Goal: Information Seeking & Learning: Find specific fact

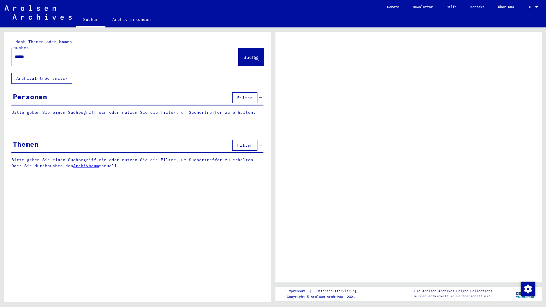
click at [23, 54] on input "******" at bounding box center [120, 57] width 210 height 6
type input "*****"
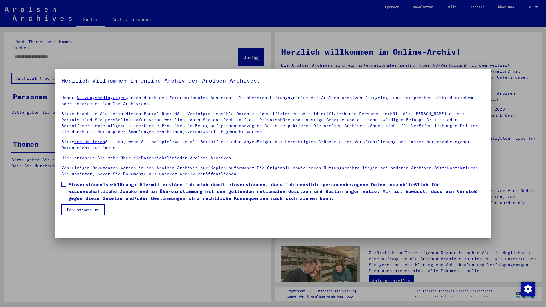
click at [86, 190] on span "Einverständniserklärung: Hiermit erkläre ich mich damit einverstanden, dass ich…" at bounding box center [276, 191] width 416 height 21
click at [85, 206] on button "Ich stimme zu" at bounding box center [82, 209] width 43 height 11
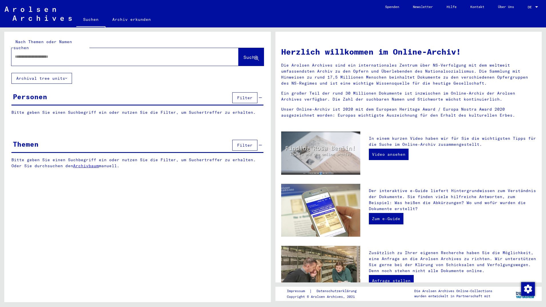
paste input "******"
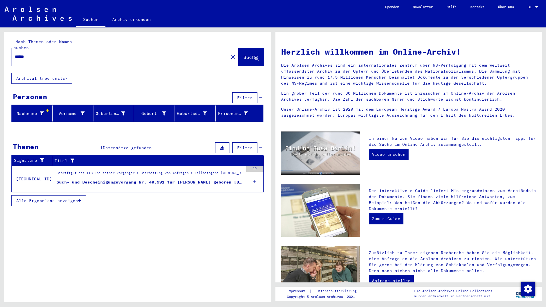
click at [33, 111] on div "Nachname" at bounding box center [29, 114] width 30 height 6
click at [23, 54] on input "******" at bounding box center [118, 57] width 206 height 6
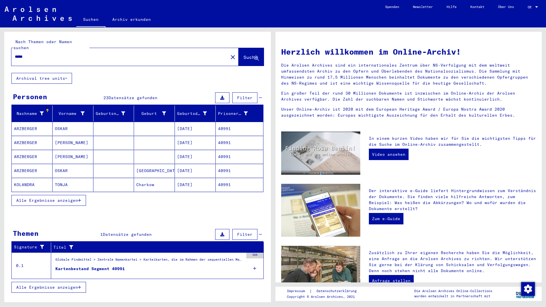
click at [39, 198] on span "Alle Ergebnisse anzeigen" at bounding box center [47, 200] width 62 height 5
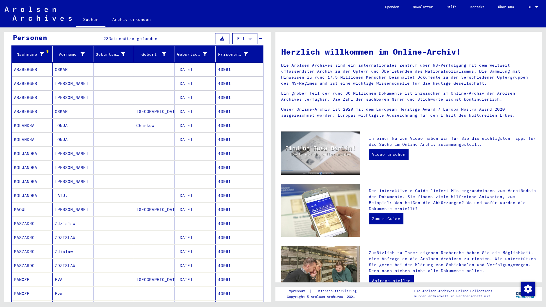
scroll to position [62, 0]
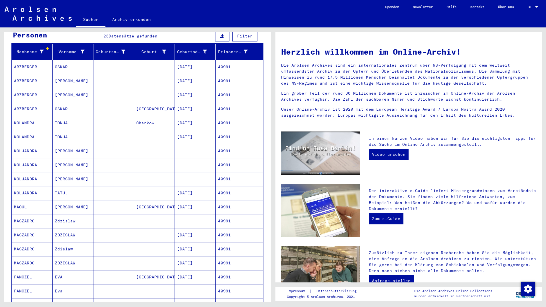
click at [53, 228] on mat-cell "ZDZISLAW" at bounding box center [73, 235] width 41 height 14
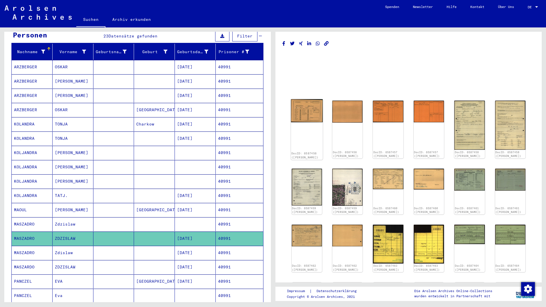
click at [301, 106] on img at bounding box center [307, 110] width 32 height 23
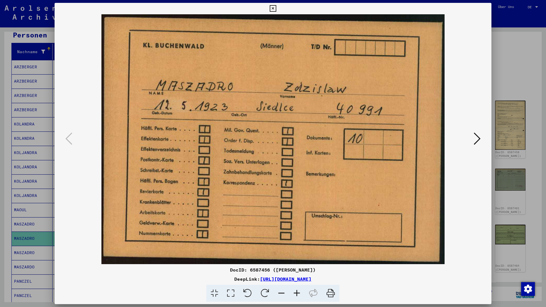
click at [477, 137] on icon at bounding box center [476, 139] width 7 height 14
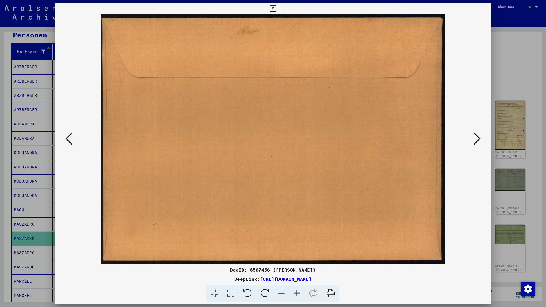
click at [477, 137] on icon at bounding box center [476, 139] width 7 height 14
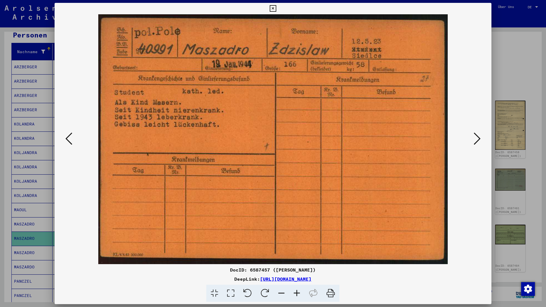
click at [477, 137] on icon at bounding box center [476, 139] width 7 height 14
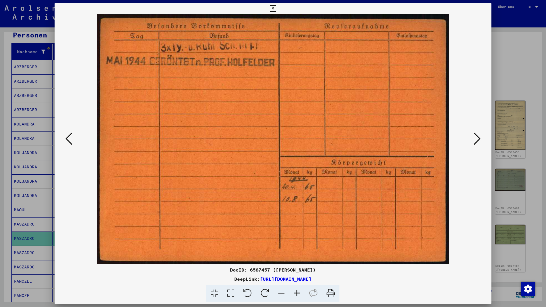
click at [477, 137] on icon at bounding box center [476, 139] width 7 height 14
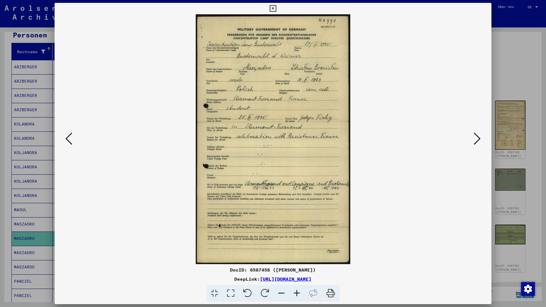
click at [276, 10] on icon at bounding box center [273, 8] width 7 height 7
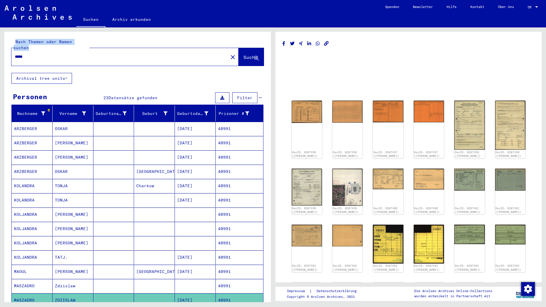
drag, startPoint x: 33, startPoint y: 47, endPoint x: -2, endPoint y: 50, distance: 34.4
click at [4, 50] on div "Nach Themen oder Namen suchen ***** close Suche Archival tree units Personen 23…" at bounding box center [137, 169] width 266 height 274
drag, startPoint x: 35, startPoint y: 50, endPoint x: 10, endPoint y: 51, distance: 25.4
click at [28, 54] on input "*****" at bounding box center [120, 57] width 210 height 6
type input "*"
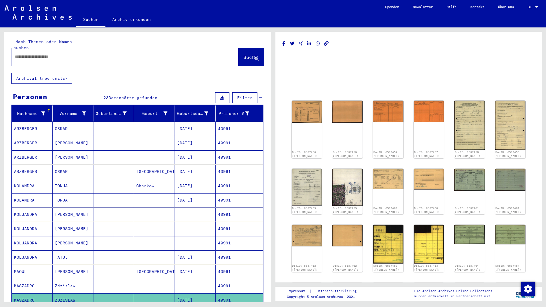
click at [14, 50] on div at bounding box center [117, 56] width 213 height 13
paste input "**********"
type input "**********"
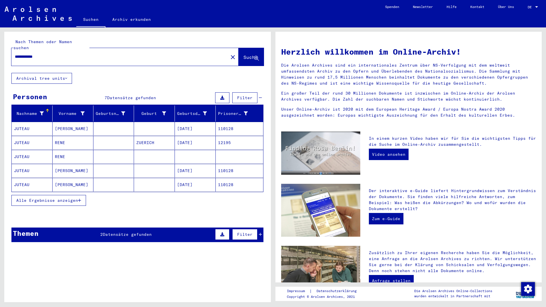
click at [57, 198] on span "Alle Ergebnisse anzeigen" at bounding box center [47, 200] width 62 height 5
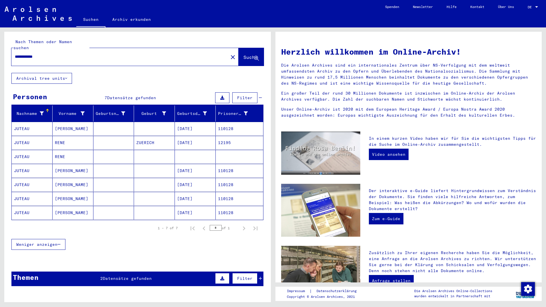
click at [188, 208] on mat-cell "[DATE]" at bounding box center [195, 213] width 41 height 14
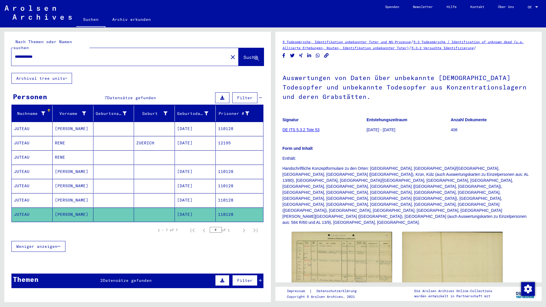
click at [199, 193] on mat-cell "[DATE]" at bounding box center [195, 200] width 41 height 14
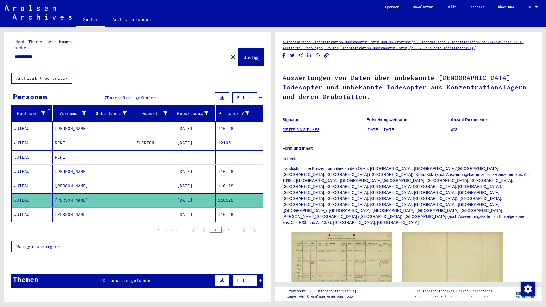
click at [190, 179] on mat-cell "[DATE]" at bounding box center [195, 186] width 41 height 14
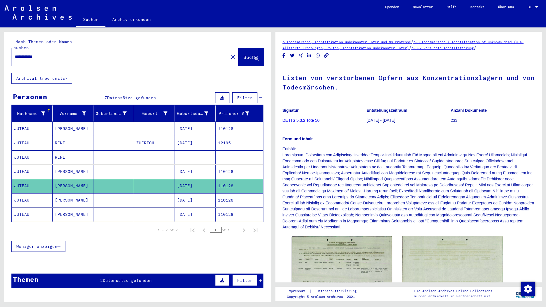
click at [187, 164] on mat-cell "[DATE]" at bounding box center [195, 171] width 41 height 14
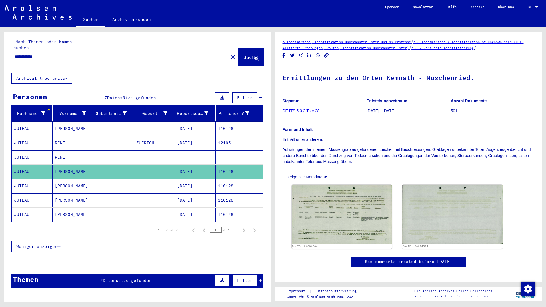
click at [180, 150] on mat-cell at bounding box center [195, 157] width 41 height 14
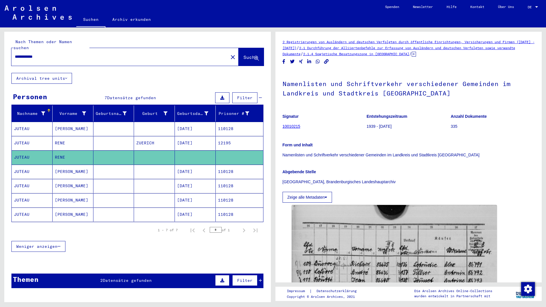
click at [189, 137] on mat-cell "[DATE]" at bounding box center [195, 143] width 41 height 14
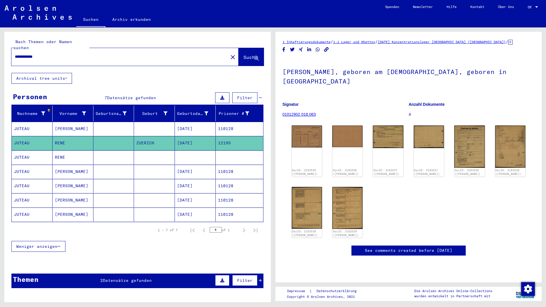
click at [198, 122] on mat-cell "[DATE]" at bounding box center [195, 129] width 41 height 14
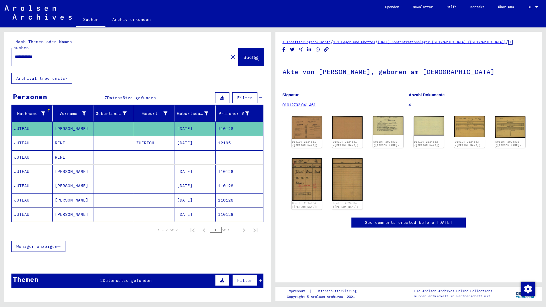
drag, startPoint x: 210, startPoint y: 133, endPoint x: 213, endPoint y: 130, distance: 4.2
click at [210, 136] on mat-cell "[DATE]" at bounding box center [195, 143] width 41 height 14
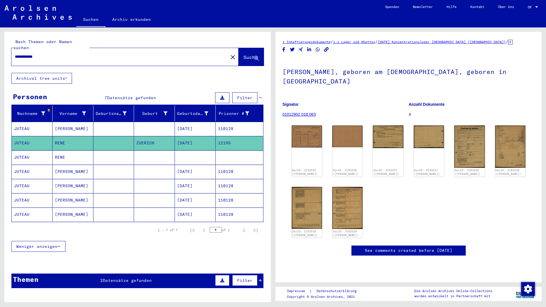
click at [216, 122] on mat-cell "110128" at bounding box center [239, 129] width 47 height 14
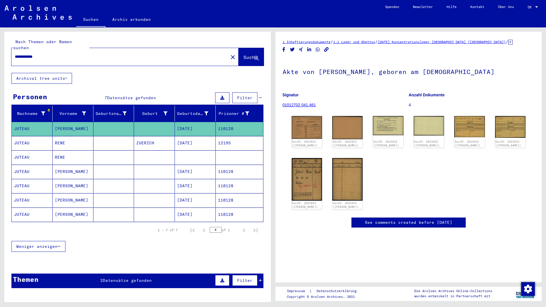
drag, startPoint x: 212, startPoint y: 123, endPoint x: 232, endPoint y: 124, distance: 20.0
click at [232, 124] on mat-cell "110128" at bounding box center [239, 129] width 47 height 14
drag, startPoint x: 46, startPoint y: 51, endPoint x: 23, endPoint y: 44, distance: 24.8
click at [15, 54] on input "**********" at bounding box center [120, 57] width 210 height 6
paste input "**********"
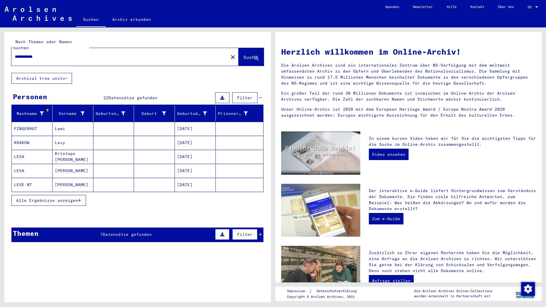
click at [68, 198] on button "Alle Ergebnisse anzeigen" at bounding box center [48, 200] width 75 height 11
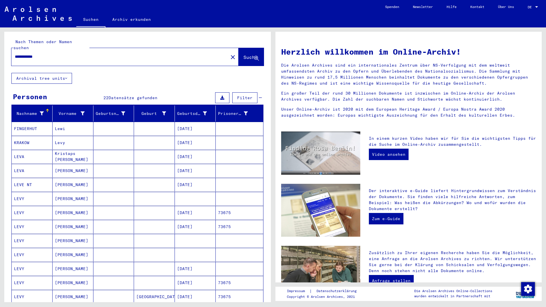
scroll to position [31, 0]
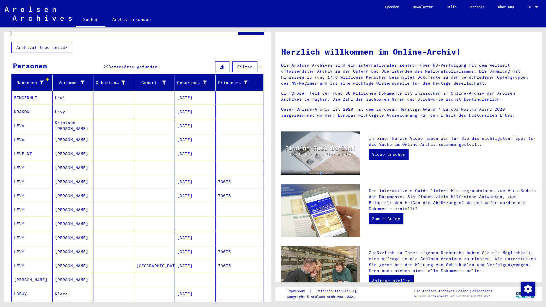
click at [190, 189] on mat-cell "[DATE]" at bounding box center [195, 196] width 41 height 14
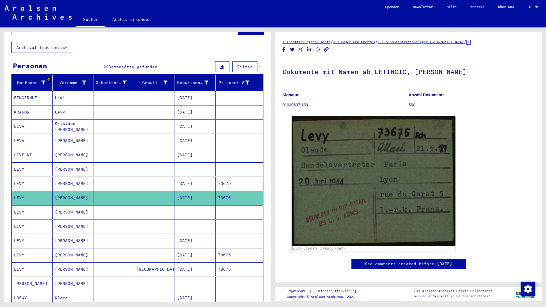
click at [203, 176] on mat-cell "[DATE]" at bounding box center [195, 183] width 41 height 14
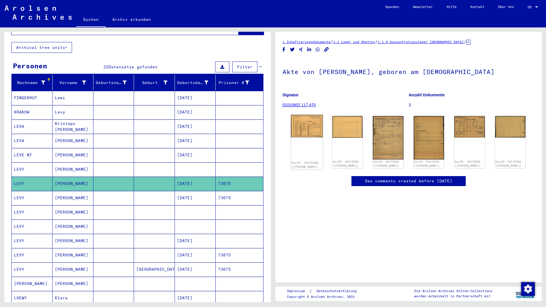
click at [298, 131] on img at bounding box center [307, 126] width 32 height 23
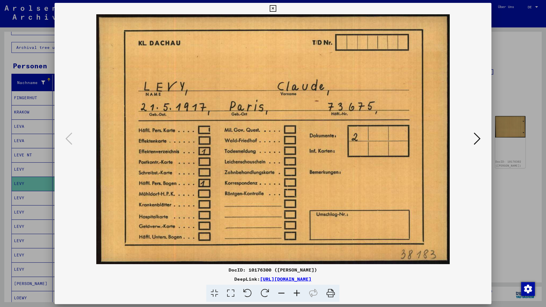
click at [276, 8] on icon at bounding box center [273, 8] width 7 height 7
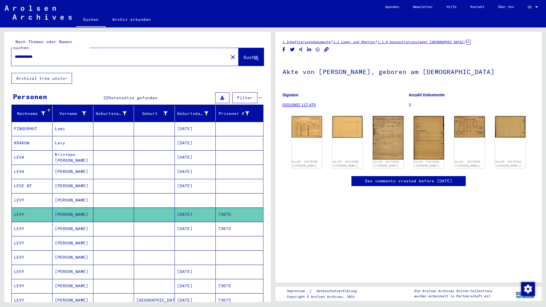
click at [47, 54] on input "**********" at bounding box center [120, 57] width 210 height 6
type input "**********"
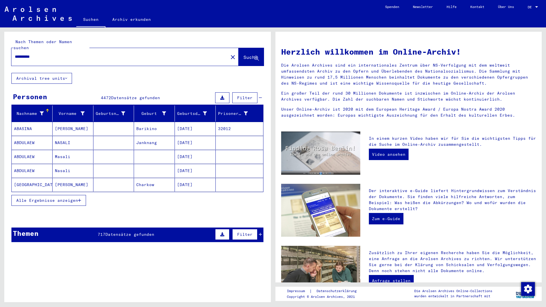
click at [52, 60] on input "**********" at bounding box center [118, 57] width 206 height 6
click at [44, 198] on span "Alle Ergebnisse anzeigen" at bounding box center [47, 200] width 62 height 5
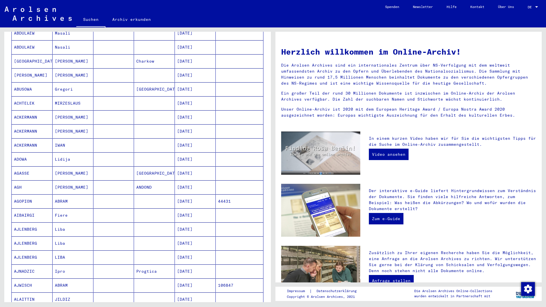
scroll to position [247, 0]
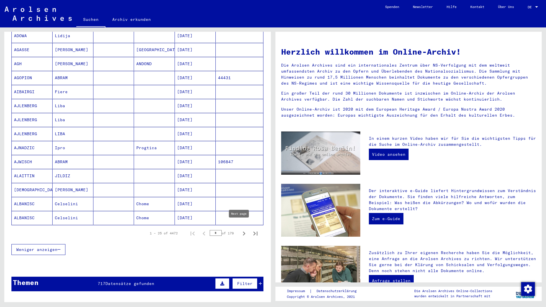
click at [240, 229] on icon "Next page" at bounding box center [244, 233] width 8 height 8
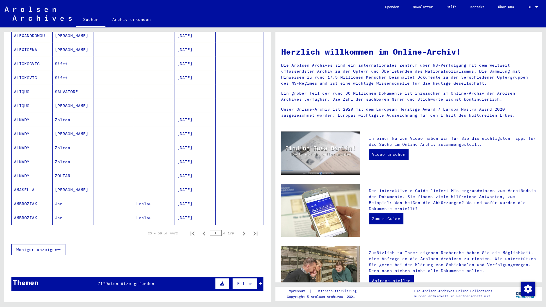
click at [240, 229] on icon "Next page" at bounding box center [244, 233] width 8 height 8
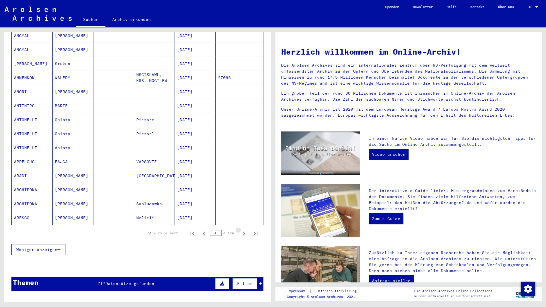
click at [240, 229] on icon "Next page" at bounding box center [244, 233] width 8 height 8
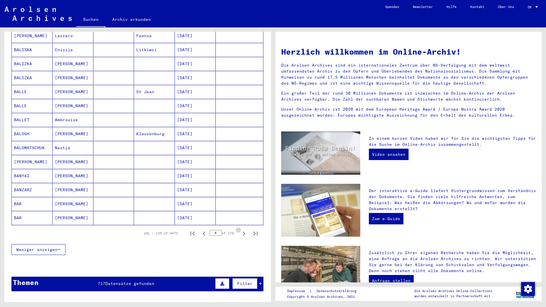
click at [240, 229] on icon "Next page" at bounding box center [244, 233] width 8 height 8
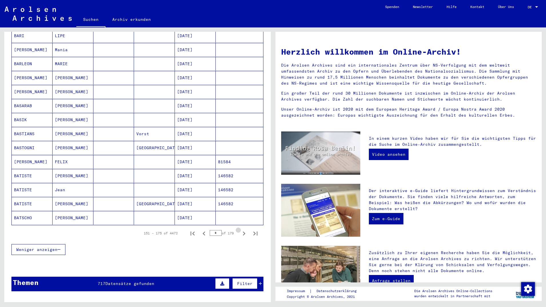
click at [240, 229] on icon "Next page" at bounding box center [244, 233] width 8 height 8
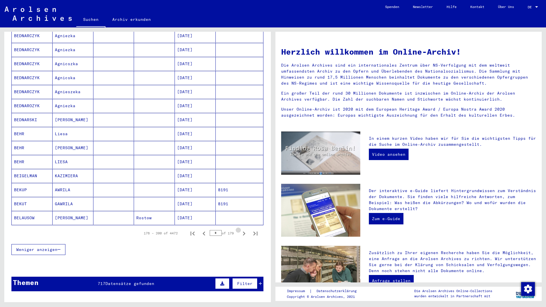
click at [240, 229] on icon "Next page" at bounding box center [244, 233] width 8 height 8
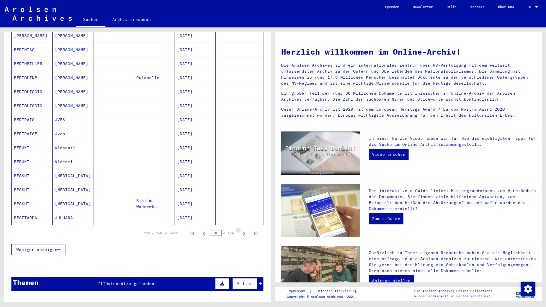
click at [240, 229] on icon "Next page" at bounding box center [244, 233] width 8 height 8
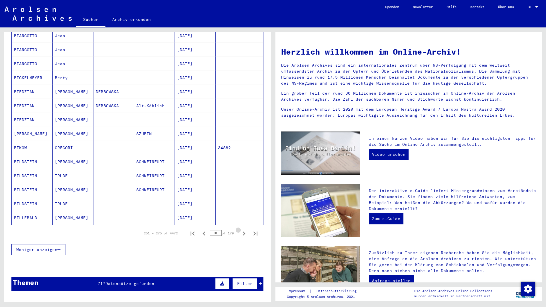
click at [240, 229] on icon "Next page" at bounding box center [244, 233] width 8 height 8
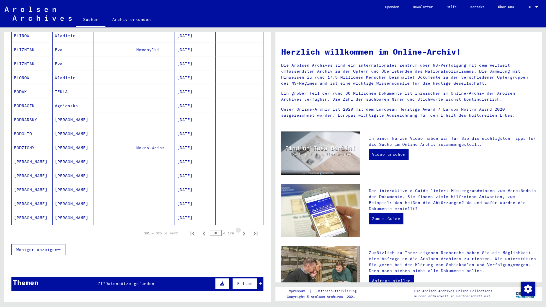
click at [240, 229] on icon "Next page" at bounding box center [244, 233] width 8 height 8
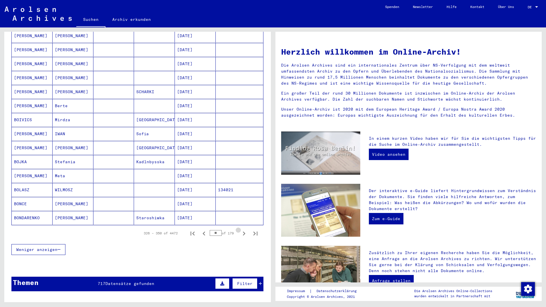
click at [240, 229] on icon "Next page" at bounding box center [244, 233] width 8 height 8
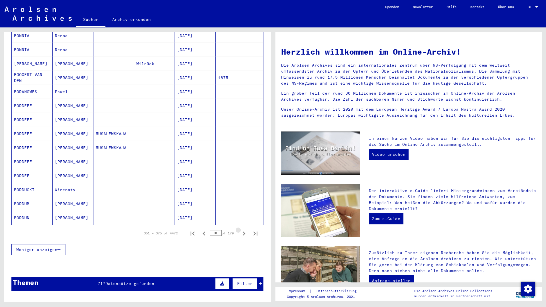
click at [240, 229] on icon "Next page" at bounding box center [244, 233] width 8 height 8
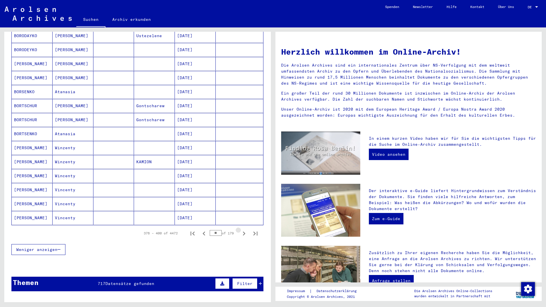
click at [240, 229] on icon "Next page" at bounding box center [244, 233] width 8 height 8
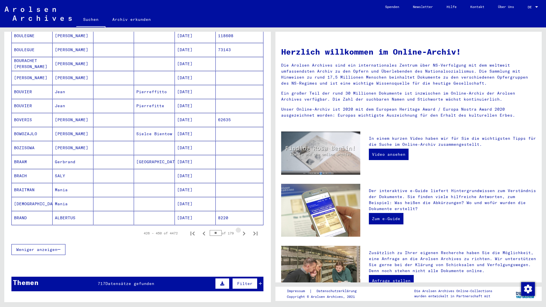
click at [240, 229] on icon "Next page" at bounding box center [244, 233] width 8 height 8
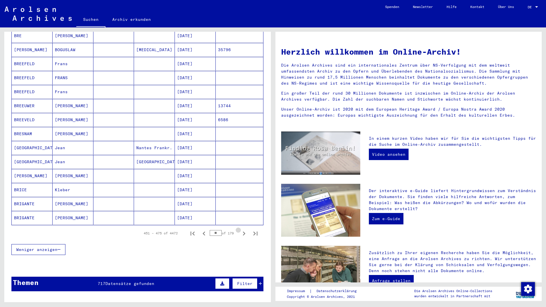
click at [240, 229] on icon "Next page" at bounding box center [244, 233] width 8 height 8
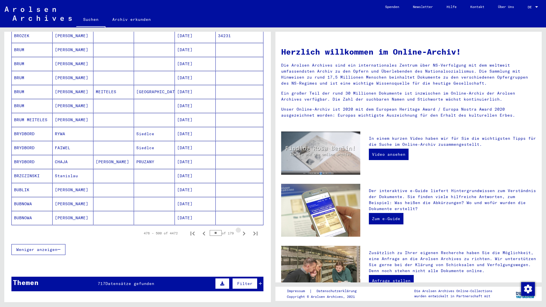
click at [240, 229] on icon "Next page" at bounding box center [244, 233] width 8 height 8
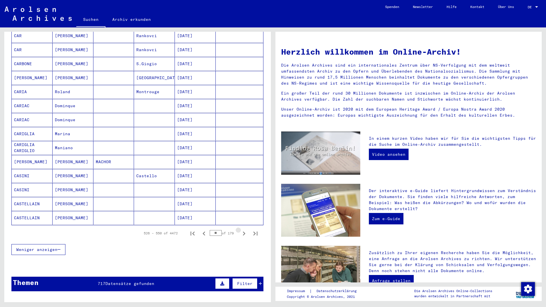
click at [240, 229] on icon "Next page" at bounding box center [244, 233] width 8 height 8
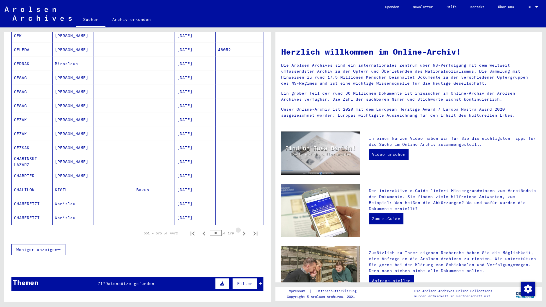
click at [240, 229] on icon "Next page" at bounding box center [244, 233] width 8 height 8
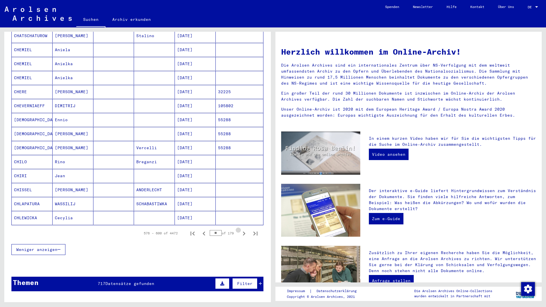
click at [240, 229] on icon "Next page" at bounding box center [244, 233] width 8 height 8
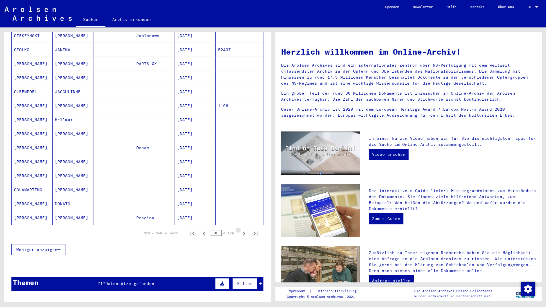
click at [240, 229] on icon "Next page" at bounding box center [244, 233] width 8 height 8
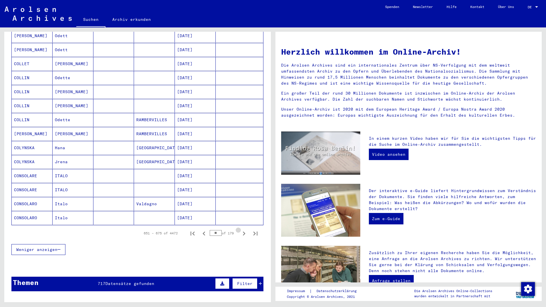
click at [240, 229] on icon "Next page" at bounding box center [244, 233] width 8 height 8
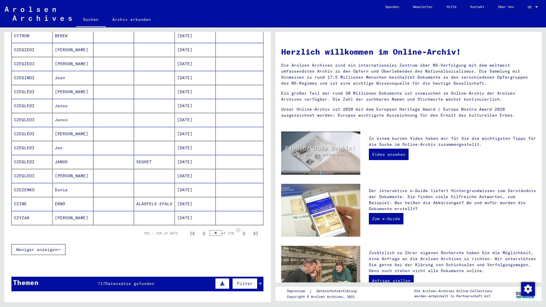
click at [240, 229] on icon "Next page" at bounding box center [244, 233] width 8 height 8
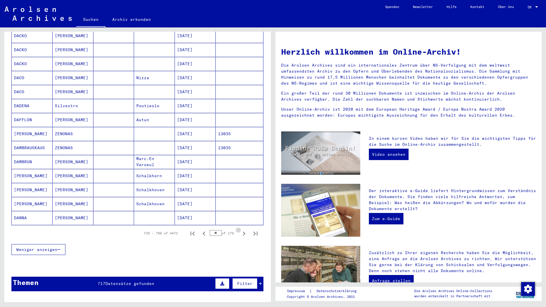
click at [240, 229] on icon "Next page" at bounding box center [244, 233] width 8 height 8
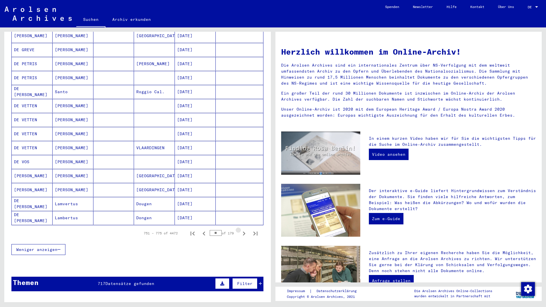
click at [240, 229] on icon "Next page" at bounding box center [244, 233] width 8 height 8
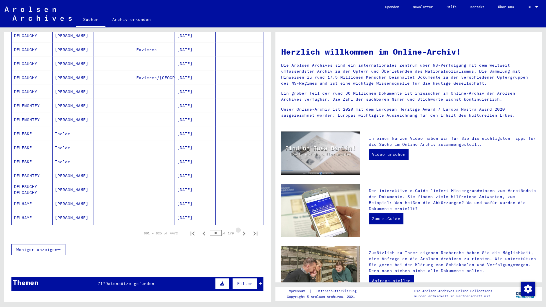
click at [240, 229] on icon "Next page" at bounding box center [244, 233] width 8 height 8
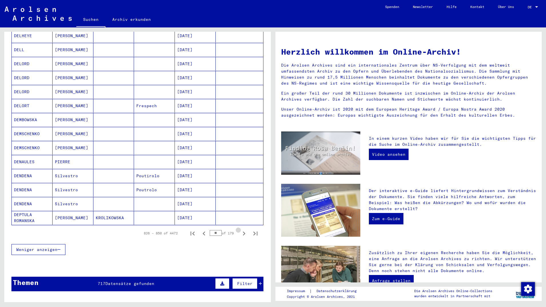
click at [240, 229] on icon "Next page" at bounding box center [244, 233] width 8 height 8
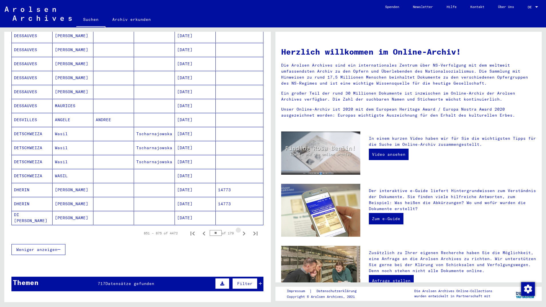
click at [240, 229] on icon "Next page" at bounding box center [244, 233] width 8 height 8
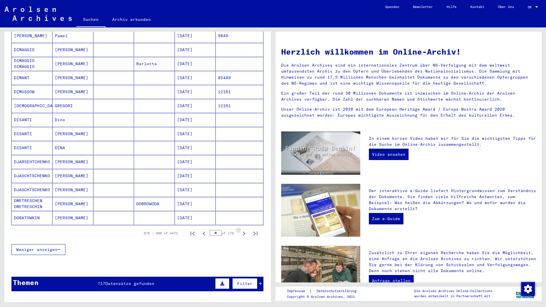
click at [240, 229] on icon "Next page" at bounding box center [244, 233] width 8 height 8
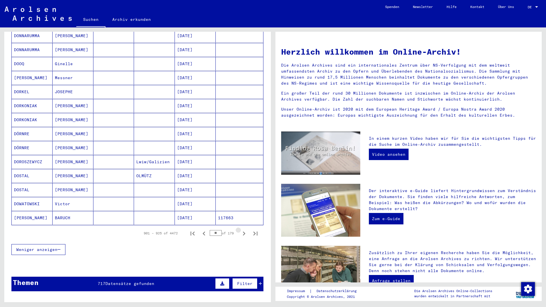
click at [240, 229] on icon "Next page" at bounding box center [244, 233] width 8 height 8
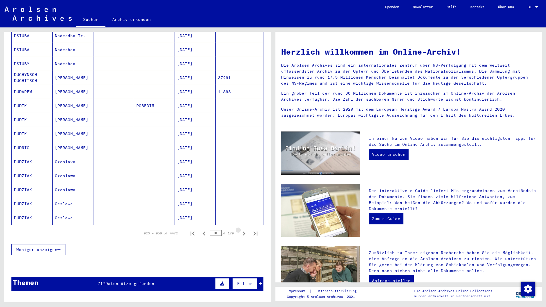
click at [240, 229] on icon "Next page" at bounding box center [244, 233] width 8 height 8
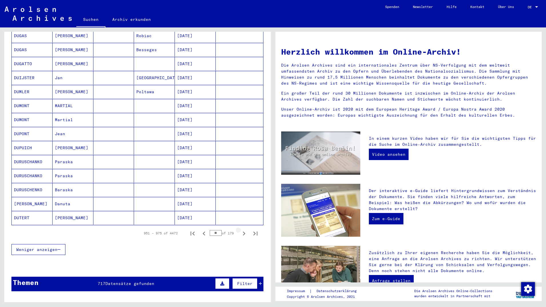
click at [240, 229] on icon "Next page" at bounding box center [244, 233] width 8 height 8
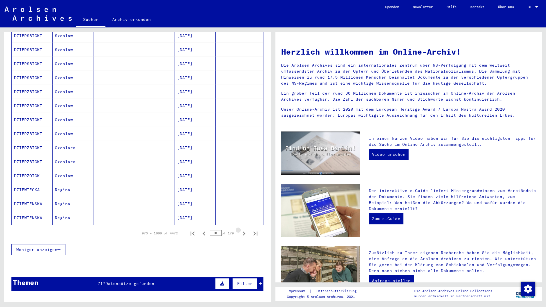
click at [240, 229] on icon "Next page" at bounding box center [244, 233] width 8 height 8
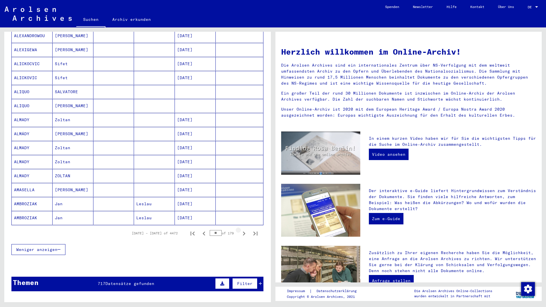
click at [240, 229] on icon "Next page" at bounding box center [244, 233] width 8 height 8
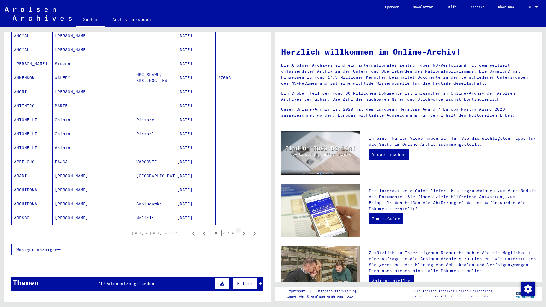
click at [240, 229] on icon "Next page" at bounding box center [244, 233] width 8 height 8
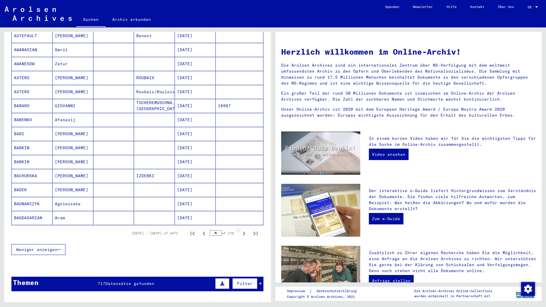
click at [240, 229] on icon "Next page" at bounding box center [244, 233] width 8 height 8
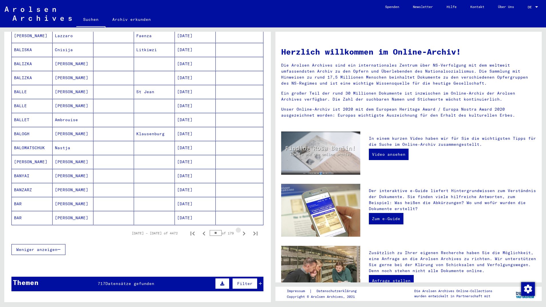
click at [240, 229] on icon "Next page" at bounding box center [244, 233] width 8 height 8
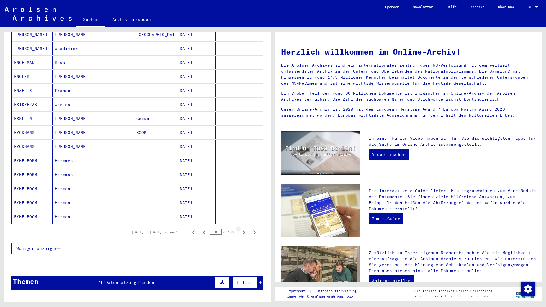
click at [240, 228] on icon "Next page" at bounding box center [244, 232] width 8 height 8
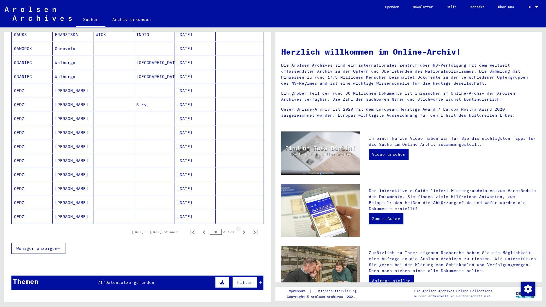
scroll to position [247, 0]
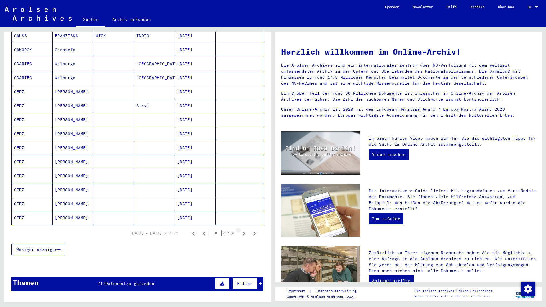
click at [240, 229] on icon "Next page" at bounding box center [244, 233] width 8 height 8
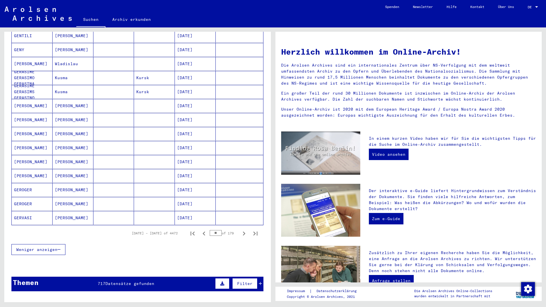
click at [240, 229] on icon "Next page" at bounding box center [244, 233] width 8 height 8
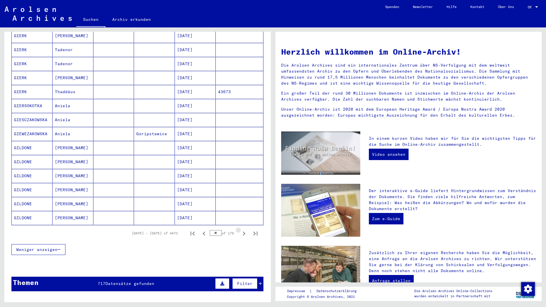
click at [240, 229] on icon "Next page" at bounding box center [244, 233] width 8 height 8
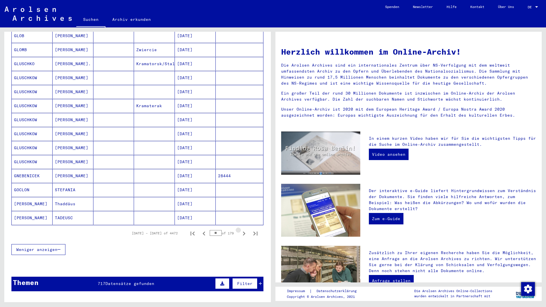
click at [240, 229] on icon "Next page" at bounding box center [244, 233] width 8 height 8
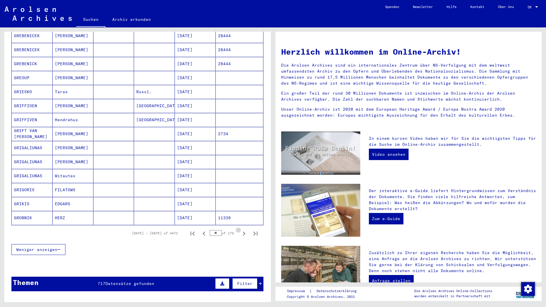
click at [240, 229] on icon "Next page" at bounding box center [244, 233] width 8 height 8
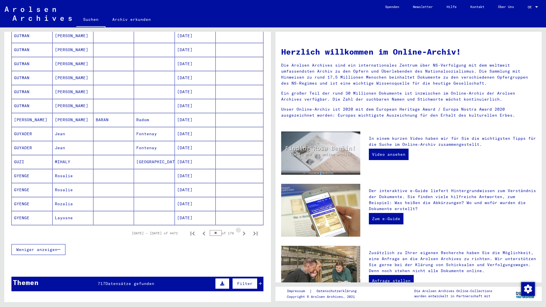
click at [240, 229] on icon "Next page" at bounding box center [244, 233] width 8 height 8
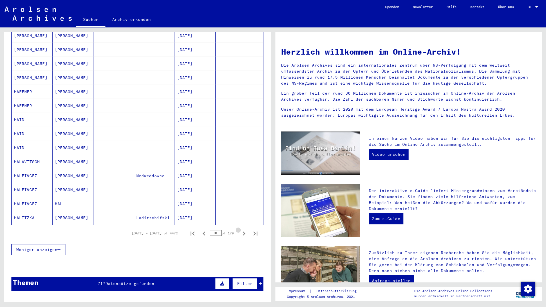
click at [240, 229] on icon "Next page" at bounding box center [244, 233] width 8 height 8
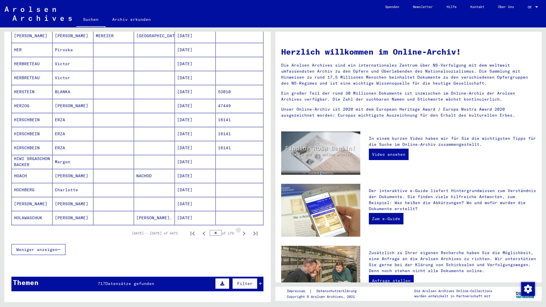
click at [240, 229] on icon "Next page" at bounding box center [244, 233] width 8 height 8
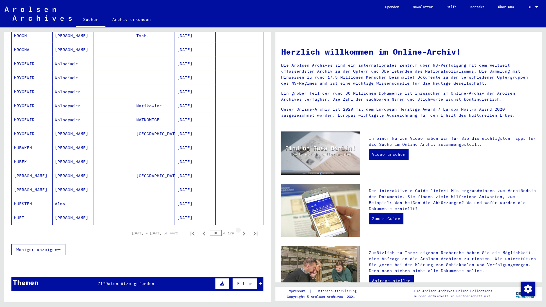
click at [240, 229] on icon "Next page" at bounding box center [244, 233] width 8 height 8
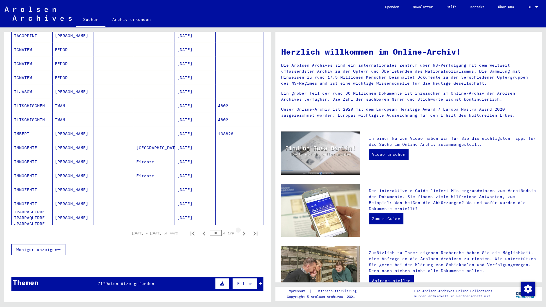
click at [240, 229] on icon "Next page" at bounding box center [244, 233] width 8 height 8
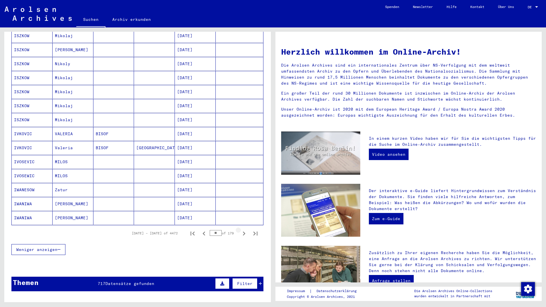
click at [240, 229] on icon "Next page" at bounding box center [244, 233] width 8 height 8
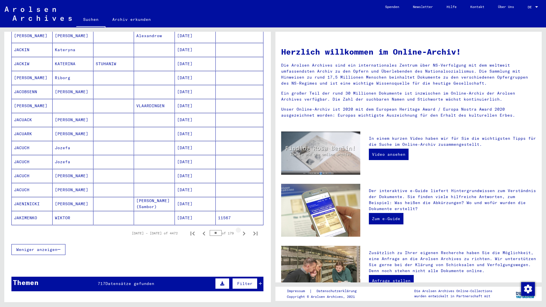
click at [240, 229] on icon "Next page" at bounding box center [244, 233] width 8 height 8
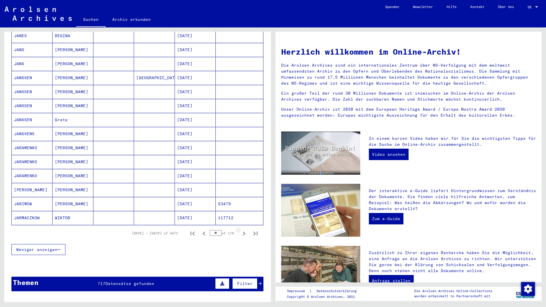
click at [240, 229] on icon "Next page" at bounding box center [244, 233] width 8 height 8
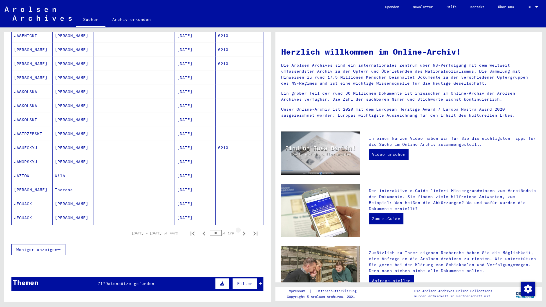
click at [240, 229] on icon "Next page" at bounding box center [244, 233] width 8 height 8
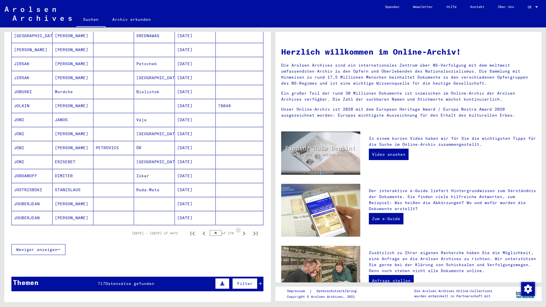
click at [240, 229] on icon "Next page" at bounding box center [244, 233] width 8 height 8
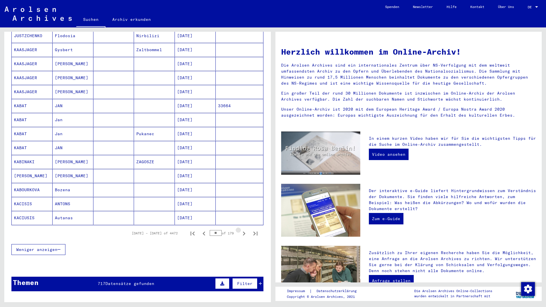
click at [240, 229] on icon "Next page" at bounding box center [244, 233] width 8 height 8
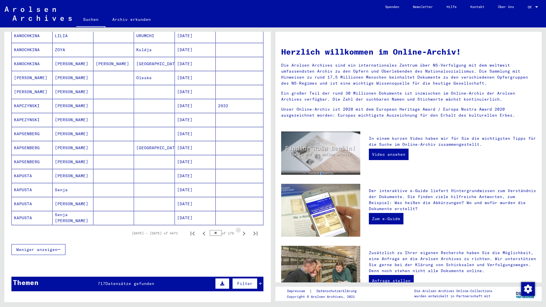
click at [240, 229] on icon "Next page" at bounding box center [244, 233] width 8 height 8
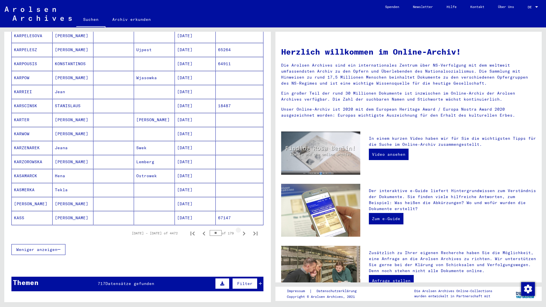
click at [240, 229] on icon "Next page" at bounding box center [244, 233] width 8 height 8
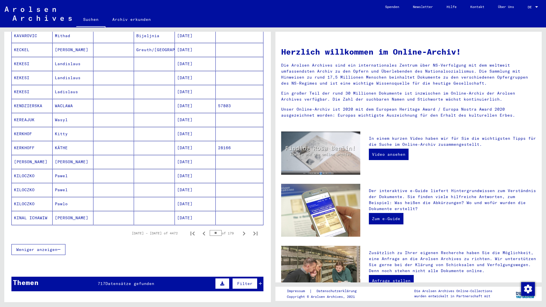
click at [240, 229] on icon "Next page" at bounding box center [244, 233] width 8 height 8
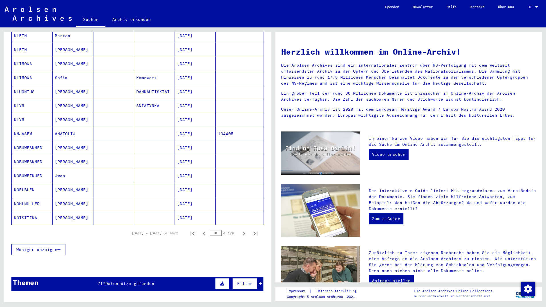
click at [240, 229] on icon "Next page" at bounding box center [244, 233] width 8 height 8
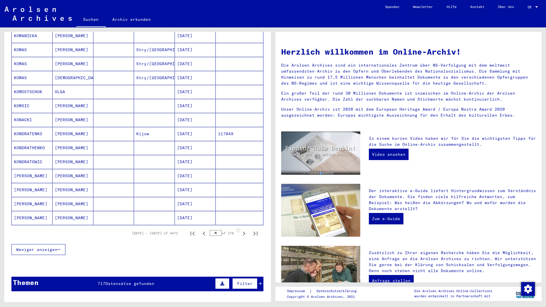
click at [240, 229] on icon "Next page" at bounding box center [244, 233] width 8 height 8
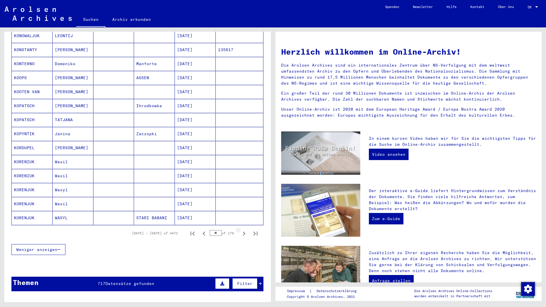
click at [240, 229] on icon "Next page" at bounding box center [244, 233] width 8 height 8
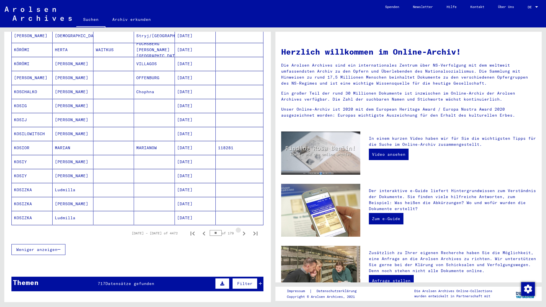
click at [240, 229] on icon "Next page" at bounding box center [244, 233] width 8 height 8
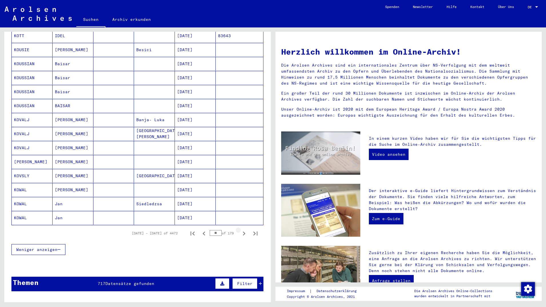
click at [240, 229] on icon "Next page" at bounding box center [244, 233] width 8 height 8
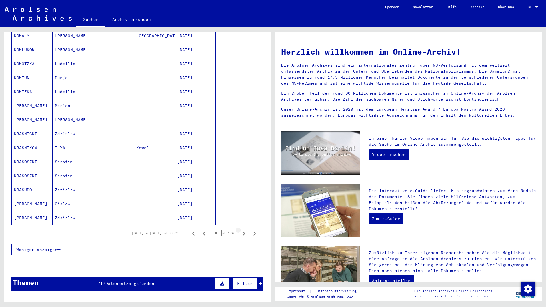
click at [240, 229] on icon "Next page" at bounding box center [244, 233] width 8 height 8
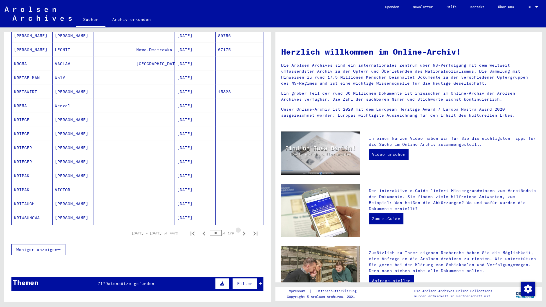
click at [240, 229] on icon "Next page" at bounding box center [244, 233] width 8 height 8
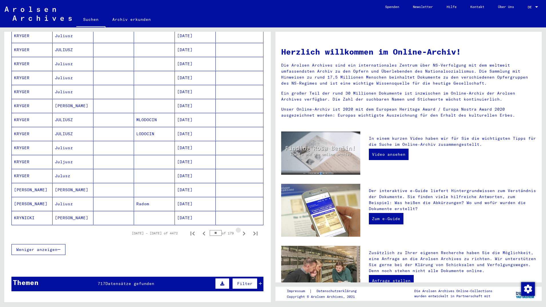
click at [240, 229] on icon "Next page" at bounding box center [244, 233] width 8 height 8
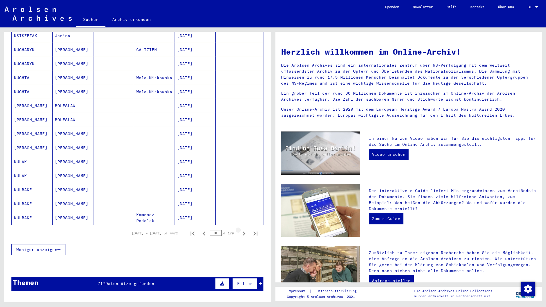
click at [240, 229] on icon "Next page" at bounding box center [244, 233] width 8 height 8
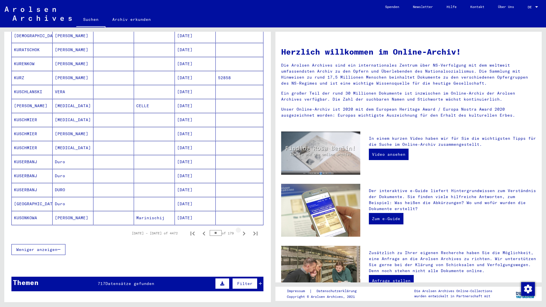
click at [240, 229] on icon "Next page" at bounding box center [244, 233] width 8 height 8
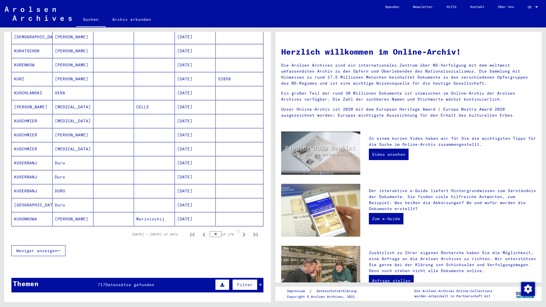
scroll to position [248, 0]
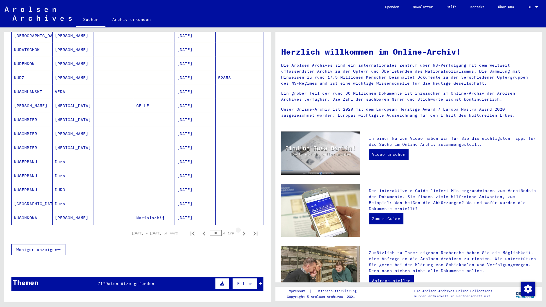
click at [240, 229] on icon "Next page" at bounding box center [244, 233] width 8 height 8
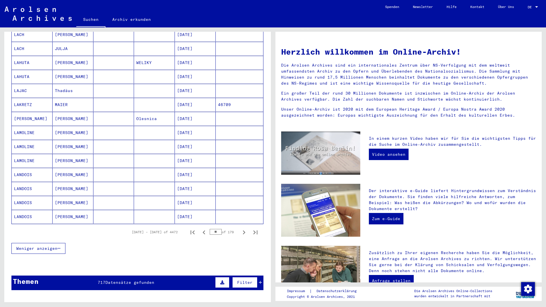
scroll to position [247, 0]
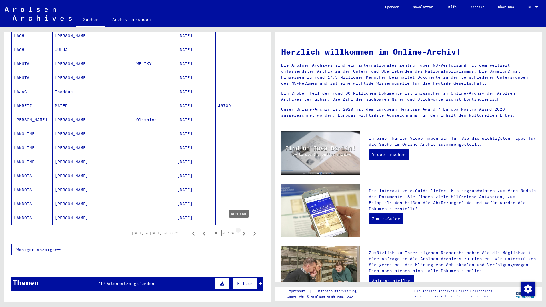
click at [240, 229] on icon "Next page" at bounding box center [244, 233] width 8 height 8
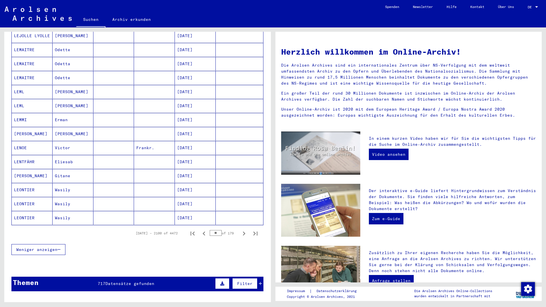
click at [240, 229] on icon "Next page" at bounding box center [244, 233] width 8 height 8
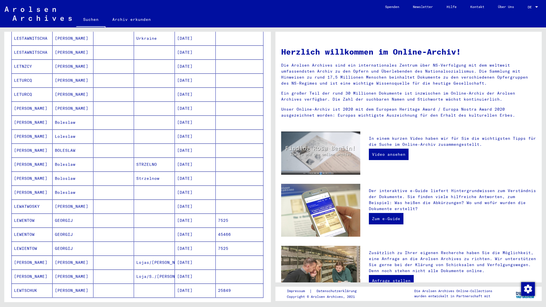
scroll to position [216, 0]
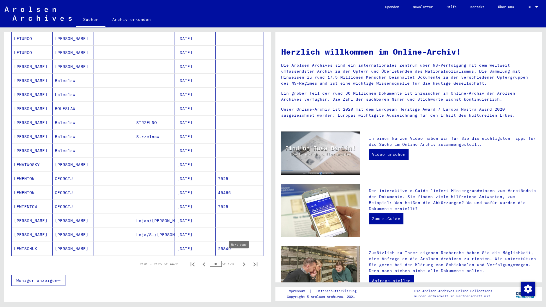
click at [240, 260] on icon "Next page" at bounding box center [244, 264] width 8 height 8
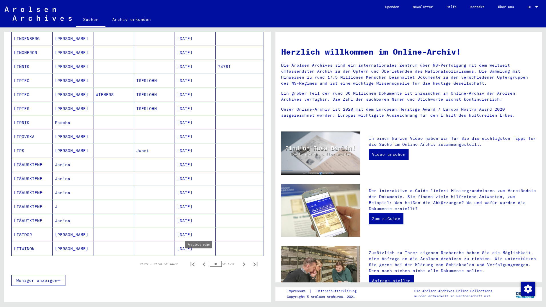
click at [200, 260] on icon "Previous page" at bounding box center [204, 264] width 8 height 8
type input "**"
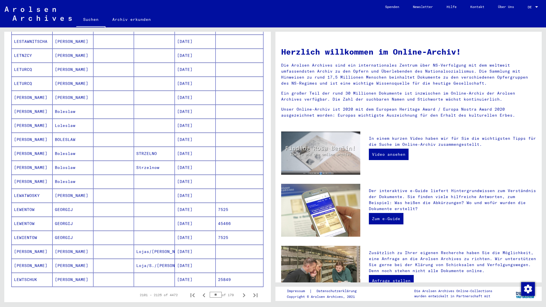
scroll to position [0, 0]
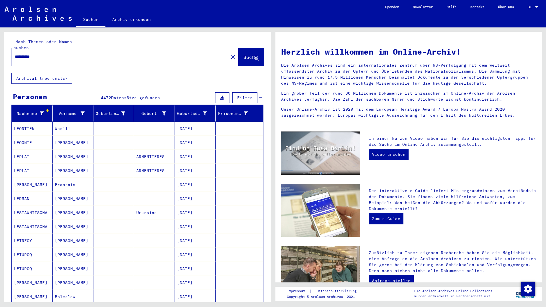
drag, startPoint x: 47, startPoint y: 51, endPoint x: 8, endPoint y: 47, distance: 39.3
click at [15, 54] on input "**********" at bounding box center [118, 57] width 206 height 6
paste input "******"
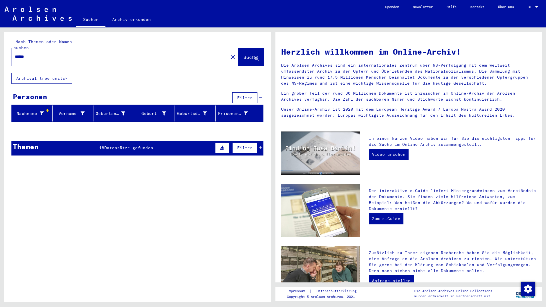
click at [21, 54] on input "******" at bounding box center [118, 57] width 206 height 6
type input "*****"
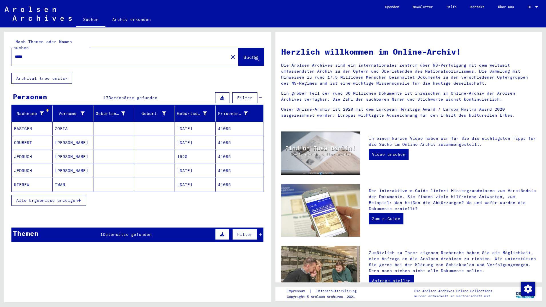
click at [50, 198] on button "Alle Ergebnisse anzeigen" at bounding box center [48, 200] width 75 height 11
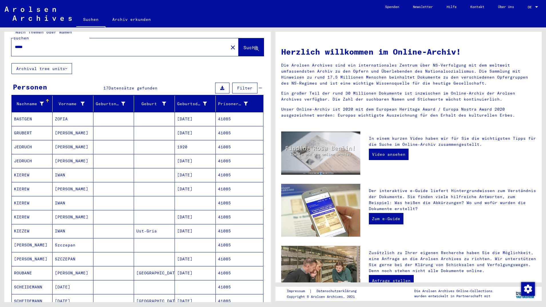
scroll to position [123, 0]
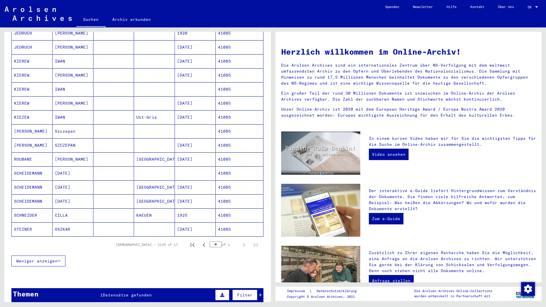
click at [45, 138] on mat-cell "[PERSON_NAME]" at bounding box center [32, 145] width 41 height 14
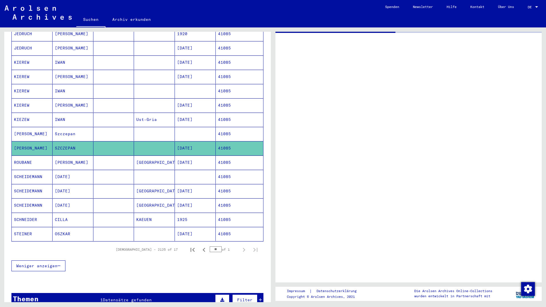
scroll to position [124, 0]
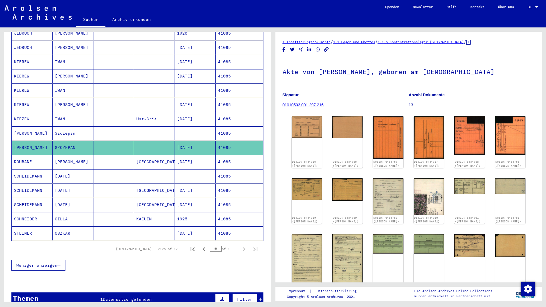
click at [123, 129] on mat-cell at bounding box center [113, 133] width 41 height 14
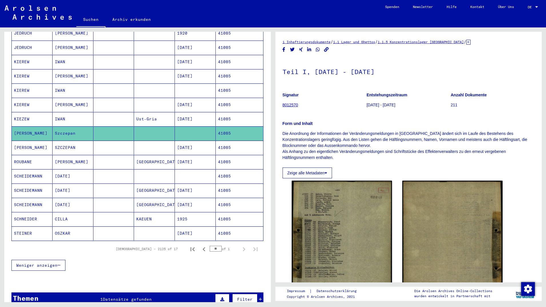
click at [124, 140] on mat-cell at bounding box center [113, 147] width 41 height 14
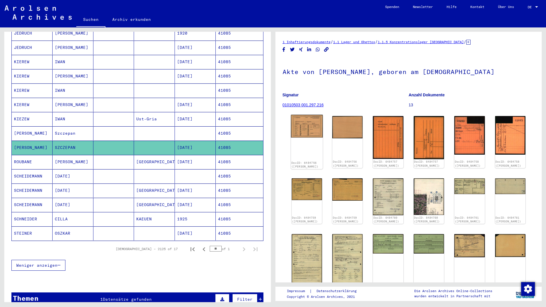
click at [304, 126] on img at bounding box center [307, 126] width 32 height 23
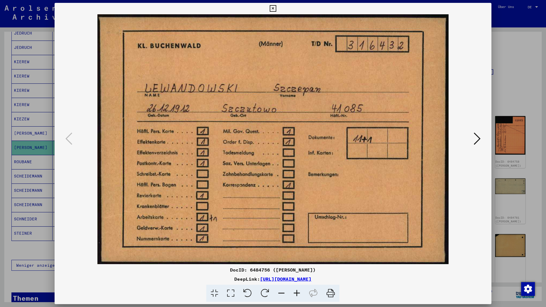
click at [474, 142] on button at bounding box center [477, 139] width 10 height 16
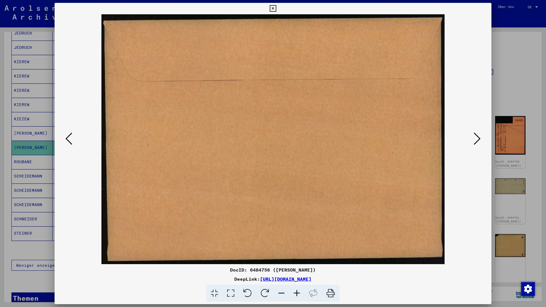
click at [474, 142] on button at bounding box center [477, 139] width 10 height 16
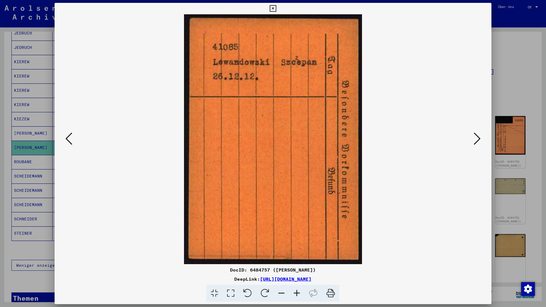
click at [474, 142] on button at bounding box center [477, 139] width 10 height 16
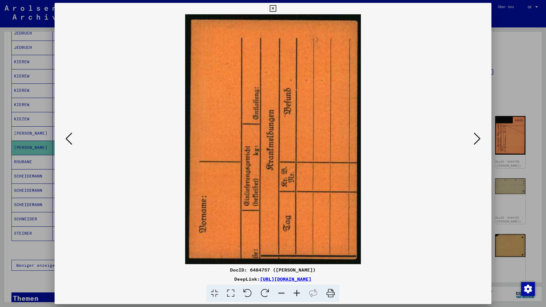
click at [474, 142] on button at bounding box center [477, 139] width 10 height 16
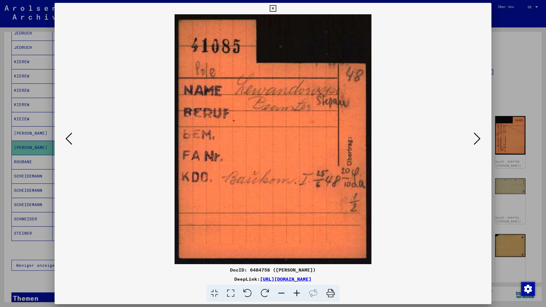
click at [474, 142] on button at bounding box center [477, 139] width 10 height 16
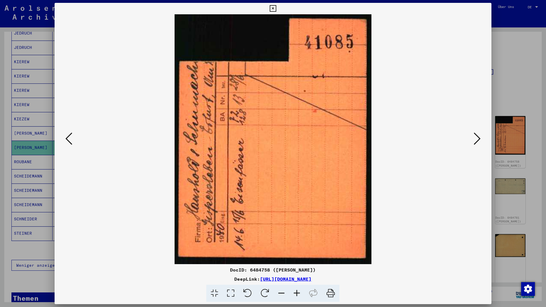
click at [474, 142] on button at bounding box center [477, 139] width 10 height 16
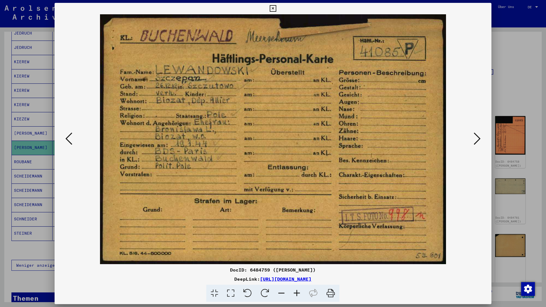
click at [474, 142] on button at bounding box center [477, 139] width 10 height 16
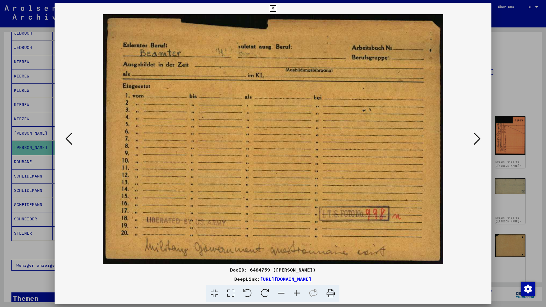
click at [474, 142] on button at bounding box center [477, 139] width 10 height 16
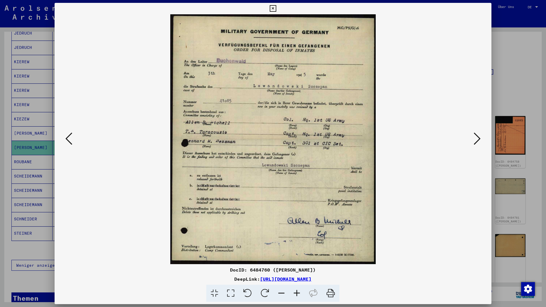
click at [474, 142] on button at bounding box center [477, 139] width 10 height 16
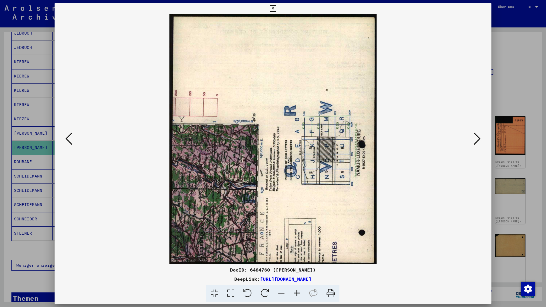
click at [474, 142] on button at bounding box center [477, 139] width 10 height 16
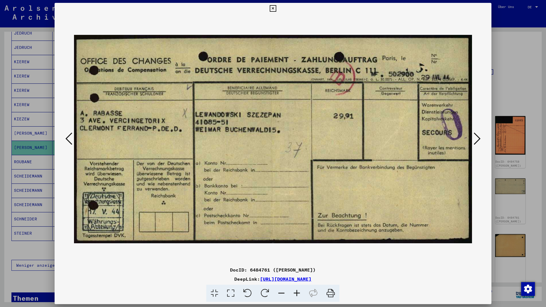
click at [474, 142] on button at bounding box center [477, 139] width 10 height 16
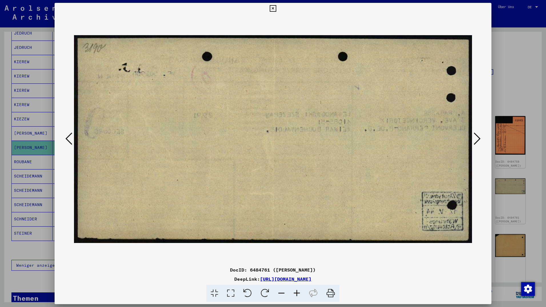
click at [474, 142] on button at bounding box center [477, 139] width 10 height 16
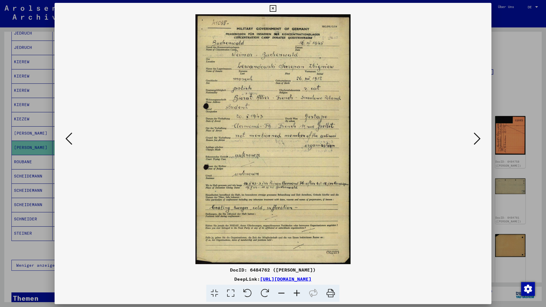
click at [477, 140] on icon at bounding box center [476, 139] width 7 height 14
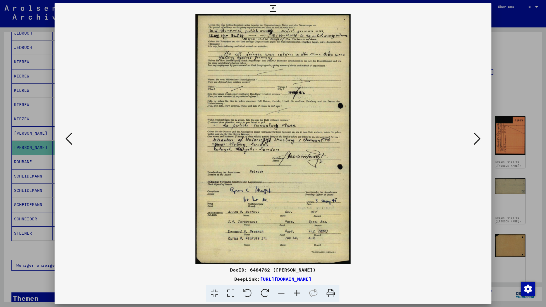
click at [477, 139] on icon at bounding box center [476, 139] width 7 height 14
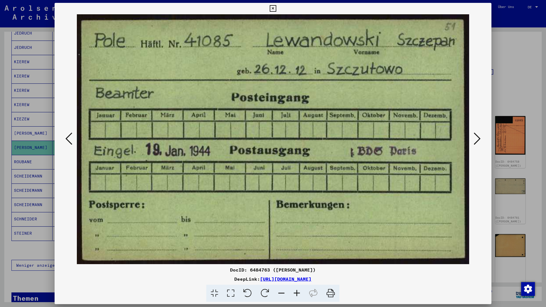
click at [477, 139] on icon at bounding box center [476, 139] width 7 height 14
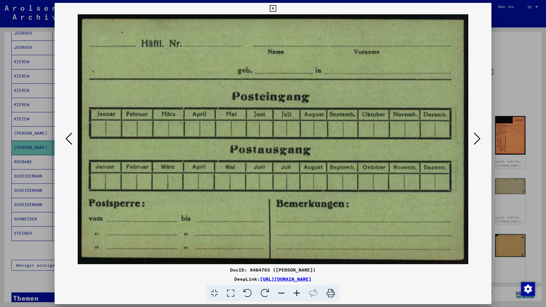
click at [477, 139] on icon at bounding box center [476, 139] width 7 height 14
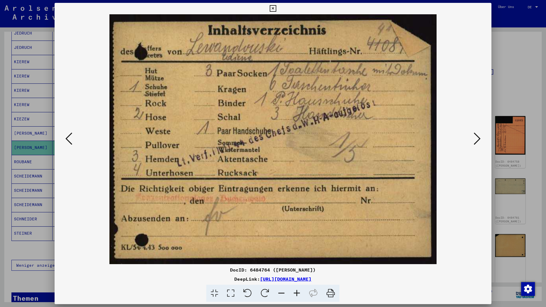
click at [477, 139] on icon at bounding box center [476, 139] width 7 height 14
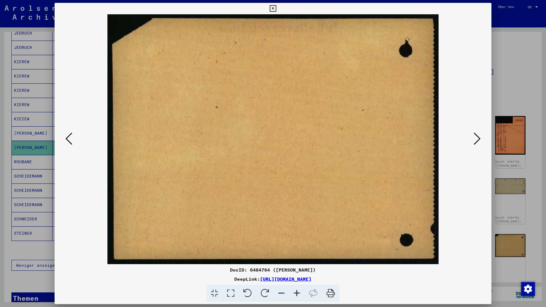
click at [477, 139] on icon at bounding box center [476, 139] width 7 height 14
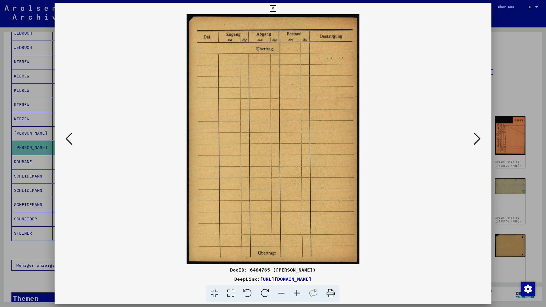
click at [477, 139] on icon at bounding box center [476, 139] width 7 height 14
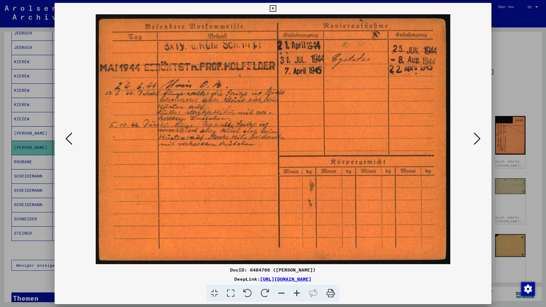
click at [477, 139] on icon at bounding box center [476, 139] width 7 height 14
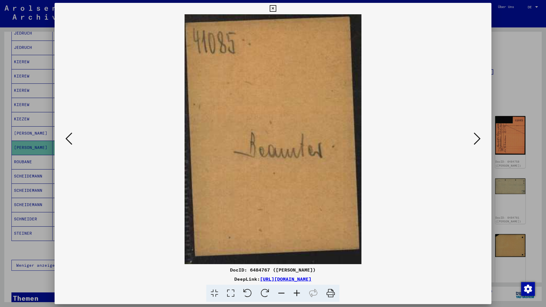
click at [477, 139] on icon at bounding box center [476, 139] width 7 height 14
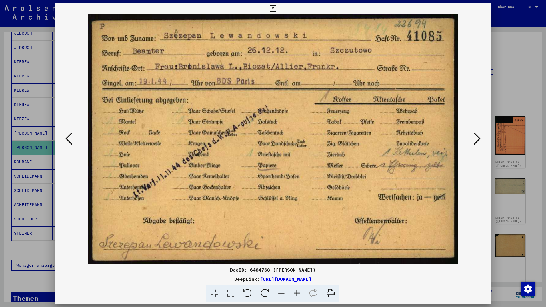
click at [477, 139] on icon at bounding box center [476, 139] width 7 height 14
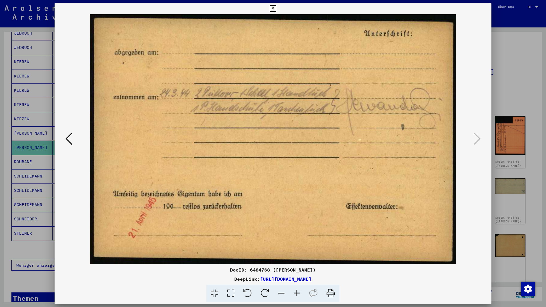
click at [278, 11] on button at bounding box center [273, 8] width 10 height 11
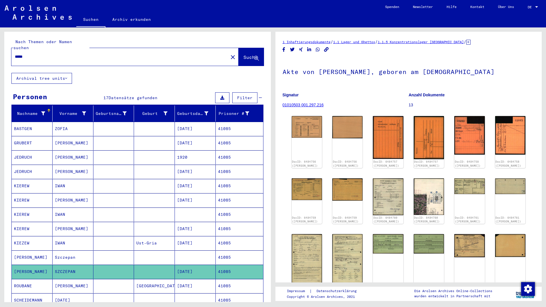
drag, startPoint x: 31, startPoint y: 51, endPoint x: 3, endPoint y: 49, distance: 28.0
click at [15, 54] on input "*****" at bounding box center [120, 57] width 210 height 6
paste input "******"
click at [23, 54] on input "******" at bounding box center [120, 57] width 210 height 6
type input "*****"
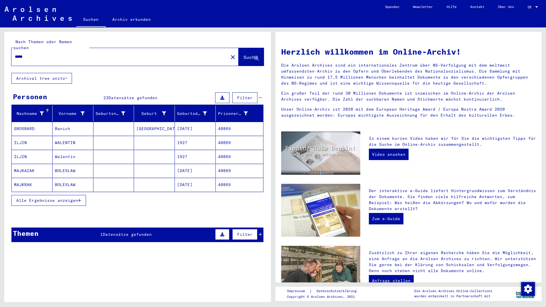
drag, startPoint x: 31, startPoint y: 48, endPoint x: 6, endPoint y: 51, distance: 24.7
click at [15, 54] on input "*****" at bounding box center [118, 57] width 206 height 6
click at [62, 198] on span "Alle Ergebnisse anzeigen" at bounding box center [47, 200] width 62 height 5
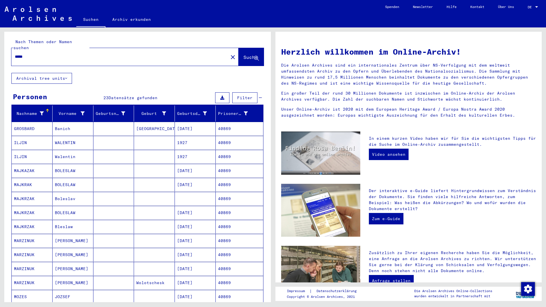
click at [199, 168] on mat-cell "[DATE]" at bounding box center [195, 171] width 41 height 14
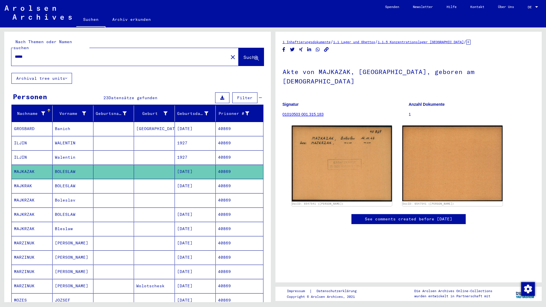
click at [200, 179] on mat-cell "[DATE]" at bounding box center [195, 186] width 41 height 14
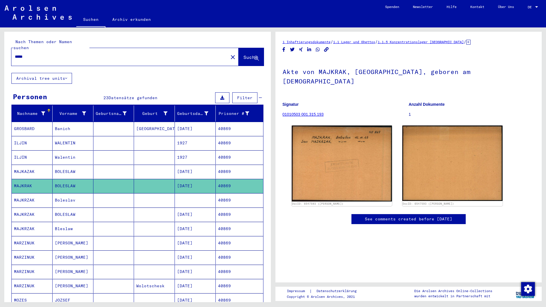
click at [209, 194] on mat-cell at bounding box center [195, 200] width 41 height 14
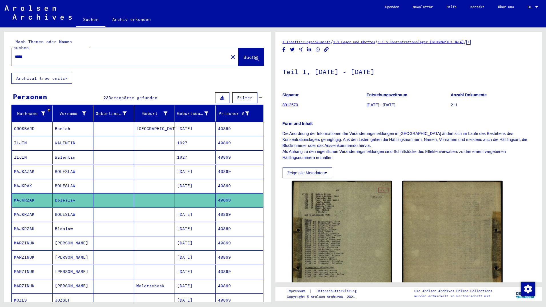
click at [206, 212] on mat-cell "[DATE]" at bounding box center [195, 214] width 41 height 14
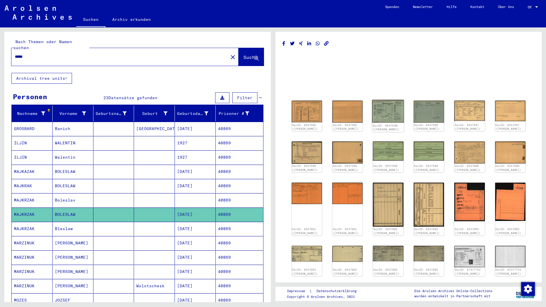
click at [391, 105] on img at bounding box center [388, 111] width 32 height 23
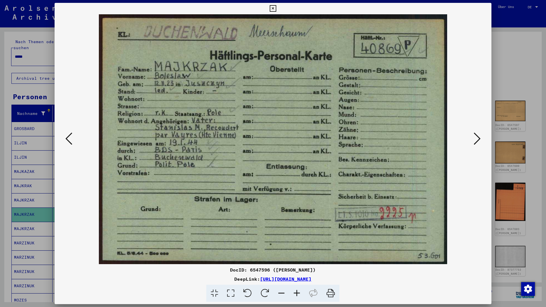
click at [477, 140] on icon at bounding box center [476, 139] width 7 height 14
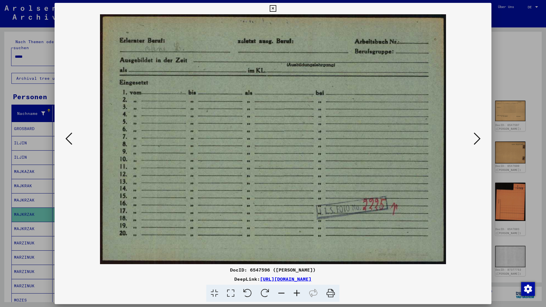
click at [477, 140] on icon at bounding box center [476, 139] width 7 height 14
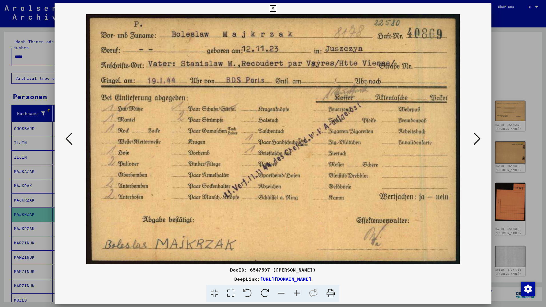
click at [477, 140] on icon at bounding box center [476, 139] width 7 height 14
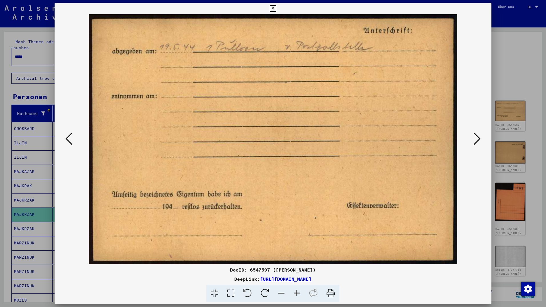
click at [66, 139] on icon at bounding box center [68, 139] width 7 height 14
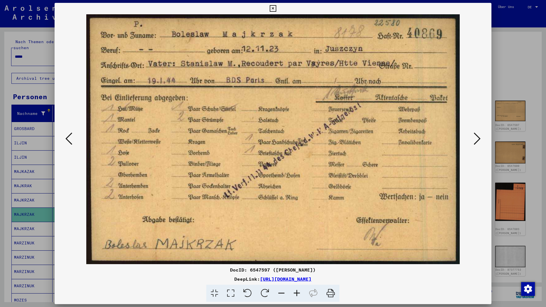
click at [474, 141] on icon at bounding box center [476, 139] width 7 height 14
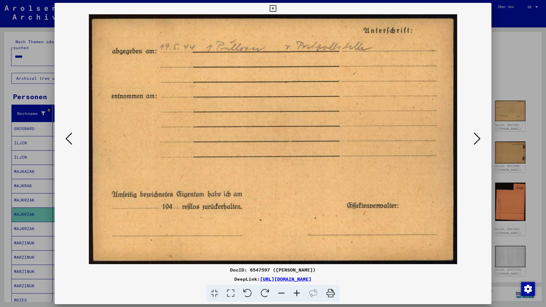
click at [474, 141] on icon at bounding box center [476, 139] width 7 height 14
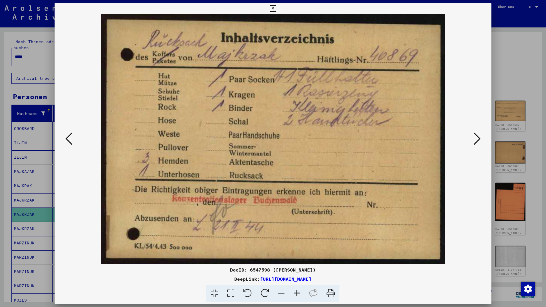
click at [474, 141] on icon at bounding box center [476, 139] width 7 height 14
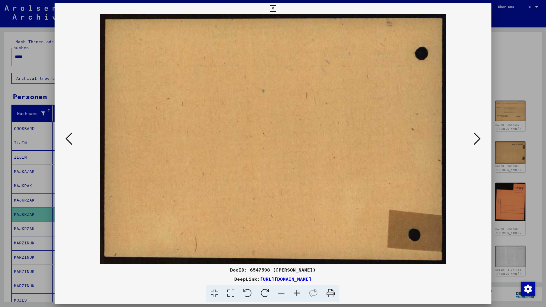
click at [474, 141] on icon at bounding box center [476, 139] width 7 height 14
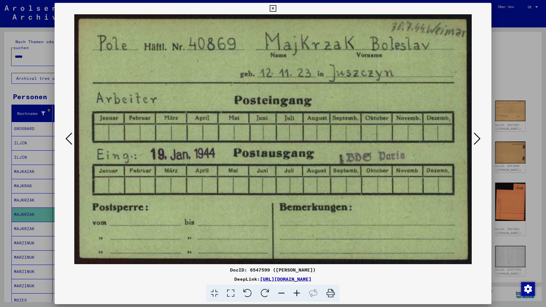
click at [474, 141] on icon at bounding box center [476, 139] width 7 height 14
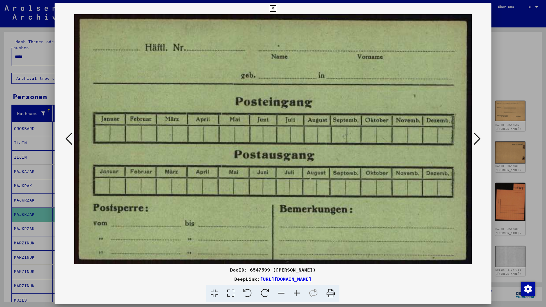
click at [474, 141] on icon at bounding box center [476, 139] width 7 height 14
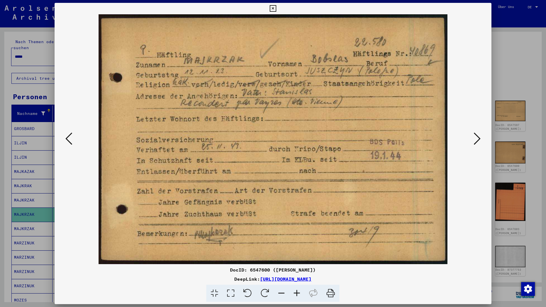
click at [474, 141] on icon at bounding box center [476, 139] width 7 height 14
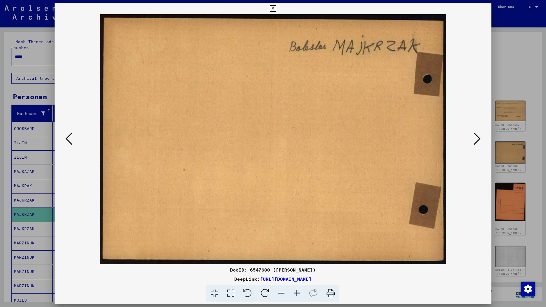
click at [474, 141] on icon at bounding box center [476, 139] width 7 height 14
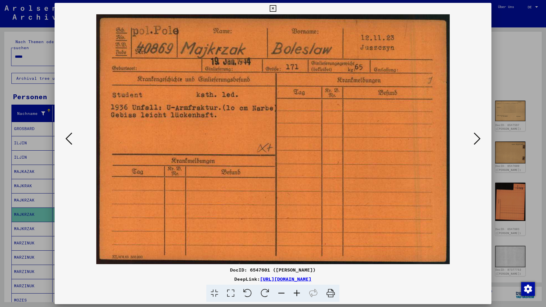
click at [474, 141] on icon at bounding box center [476, 139] width 7 height 14
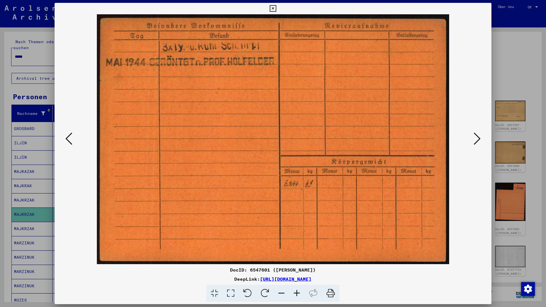
click at [474, 141] on icon at bounding box center [476, 139] width 7 height 14
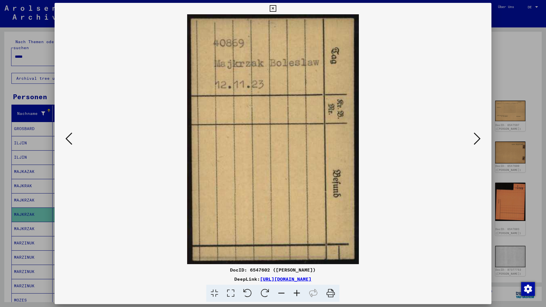
click at [474, 141] on icon at bounding box center [476, 139] width 7 height 14
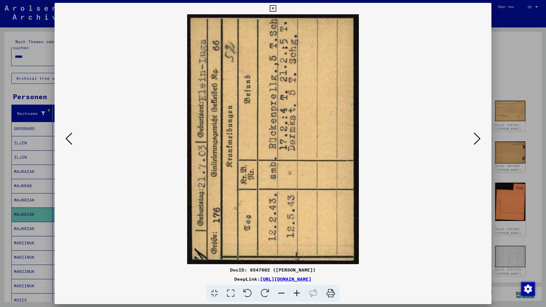
click at [474, 141] on icon at bounding box center [476, 139] width 7 height 14
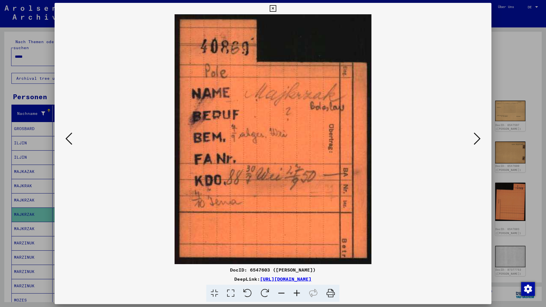
click at [474, 141] on icon at bounding box center [476, 139] width 7 height 14
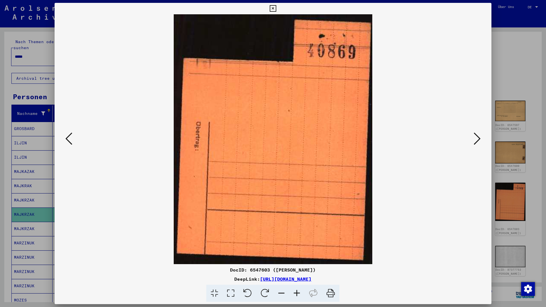
click at [474, 141] on icon at bounding box center [476, 139] width 7 height 14
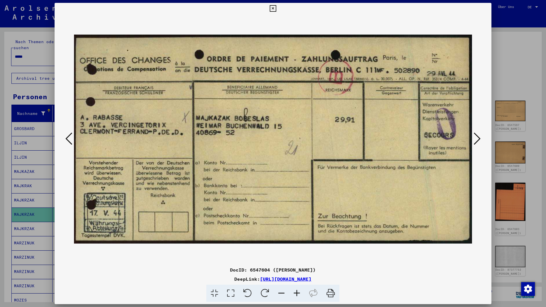
click at [474, 141] on icon at bounding box center [476, 139] width 7 height 14
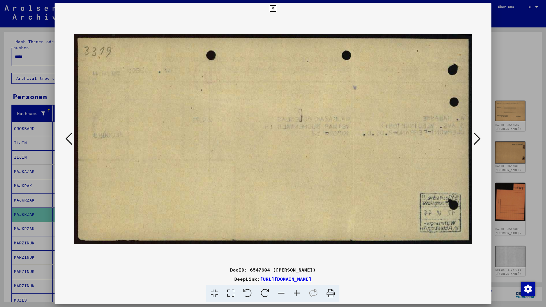
click at [474, 141] on icon at bounding box center [476, 139] width 7 height 14
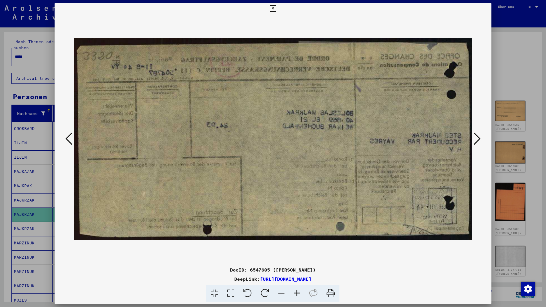
click at [474, 141] on icon at bounding box center [476, 139] width 7 height 14
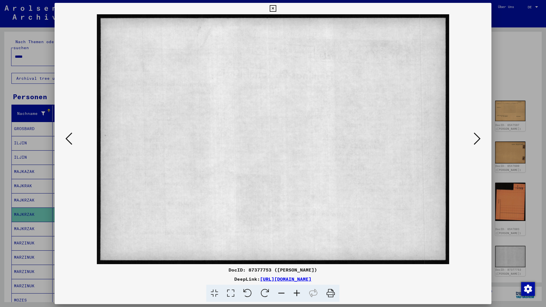
click at [474, 141] on icon at bounding box center [476, 139] width 7 height 14
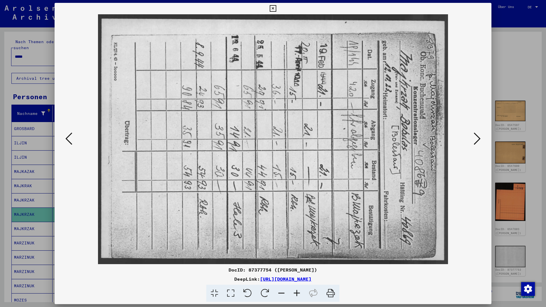
click at [474, 141] on icon at bounding box center [476, 139] width 7 height 14
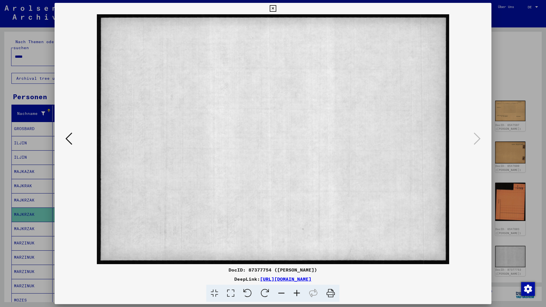
click at [276, 11] on icon at bounding box center [273, 8] width 7 height 7
